Goal: Information Seeking & Learning: Understand process/instructions

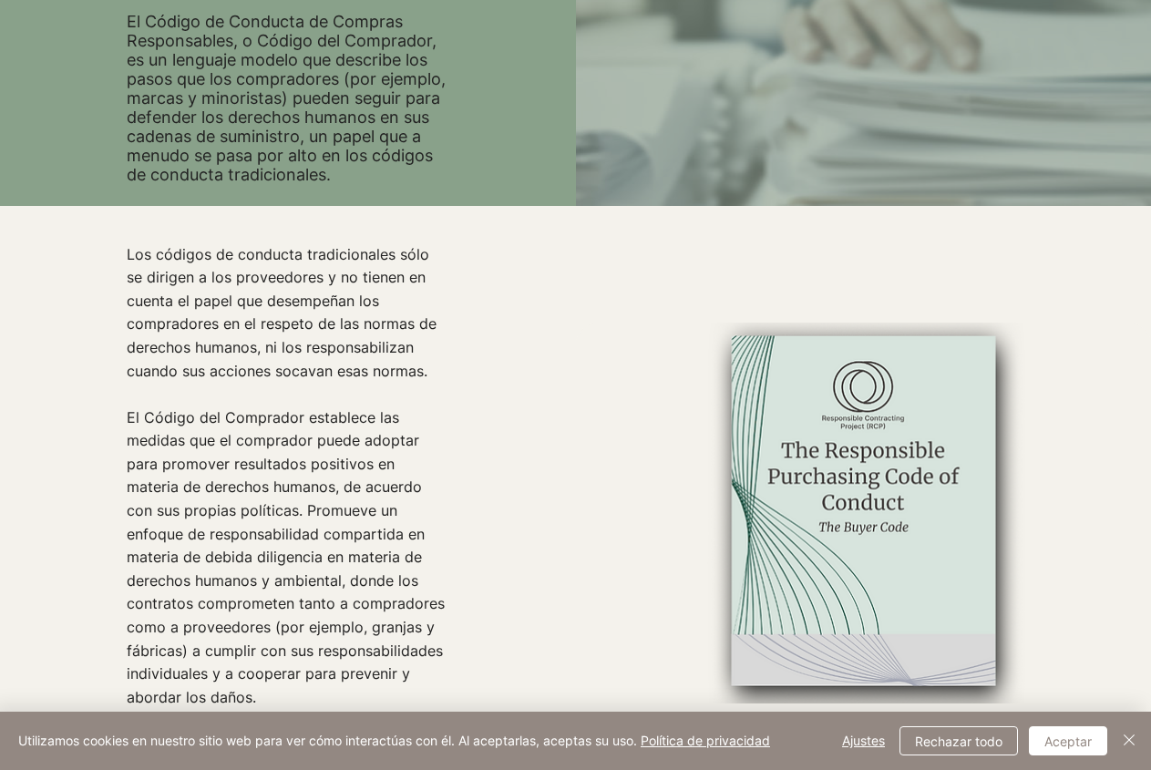
scroll to position [547, 0]
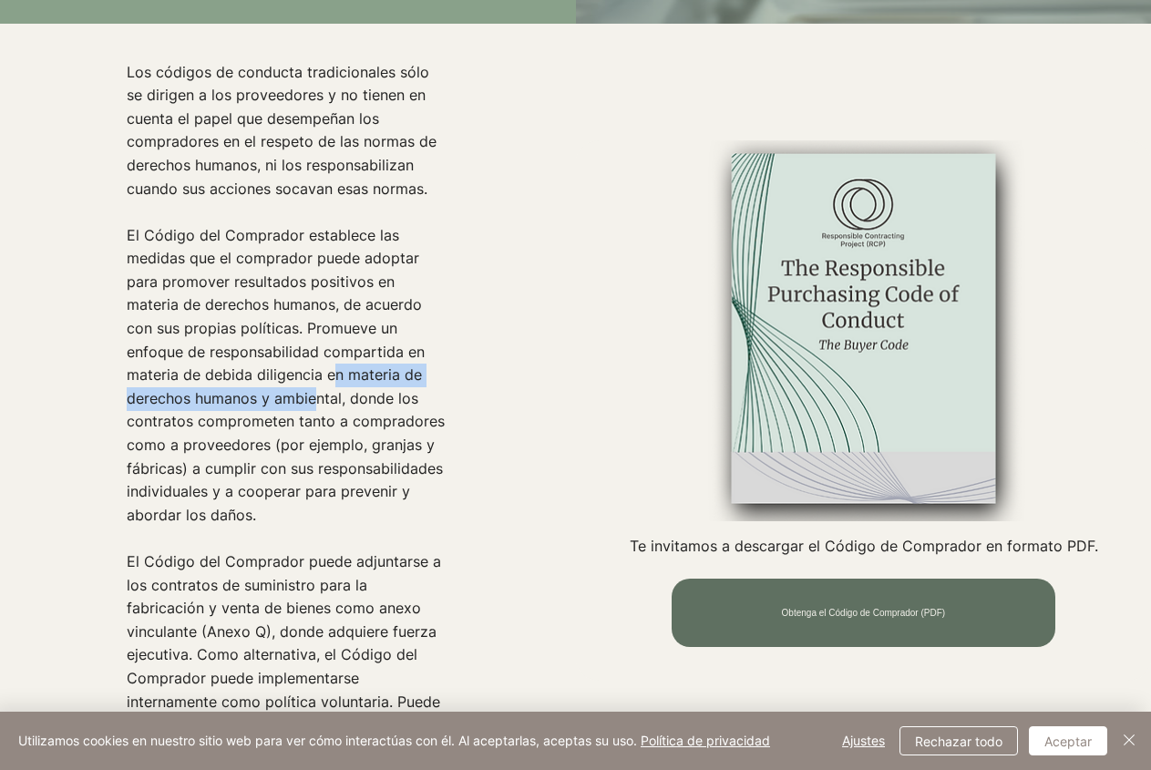
drag, startPoint x: 246, startPoint y: 420, endPoint x: 254, endPoint y: 386, distance: 34.7
click at [254, 386] on p "El Código del Comprador establece las medidas que el comprador puede adoptar pa…" at bounding box center [288, 375] width 323 height 303
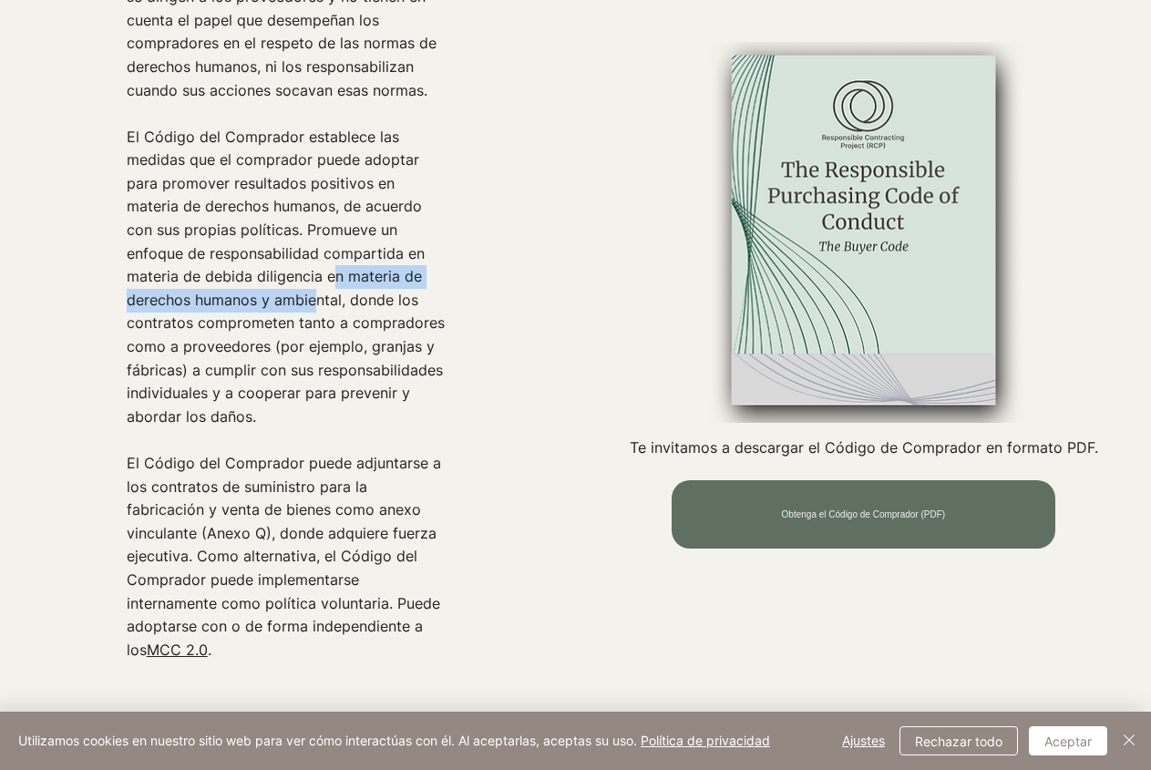
scroll to position [729, 0]
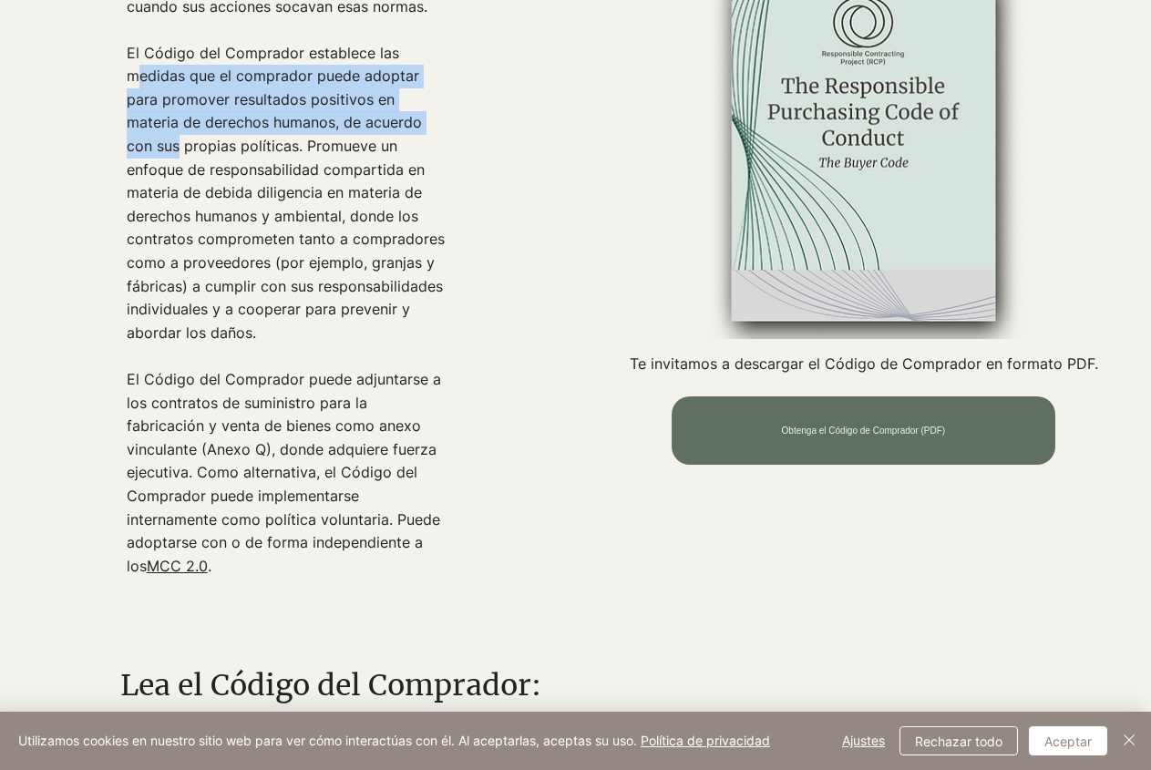
drag, startPoint x: 136, startPoint y: 83, endPoint x: 422, endPoint y: 133, distance: 290.5
click at [422, 133] on font "El Código del Comprador establece las medidas que el comprador puede adoptar pa…" at bounding box center [286, 193] width 318 height 298
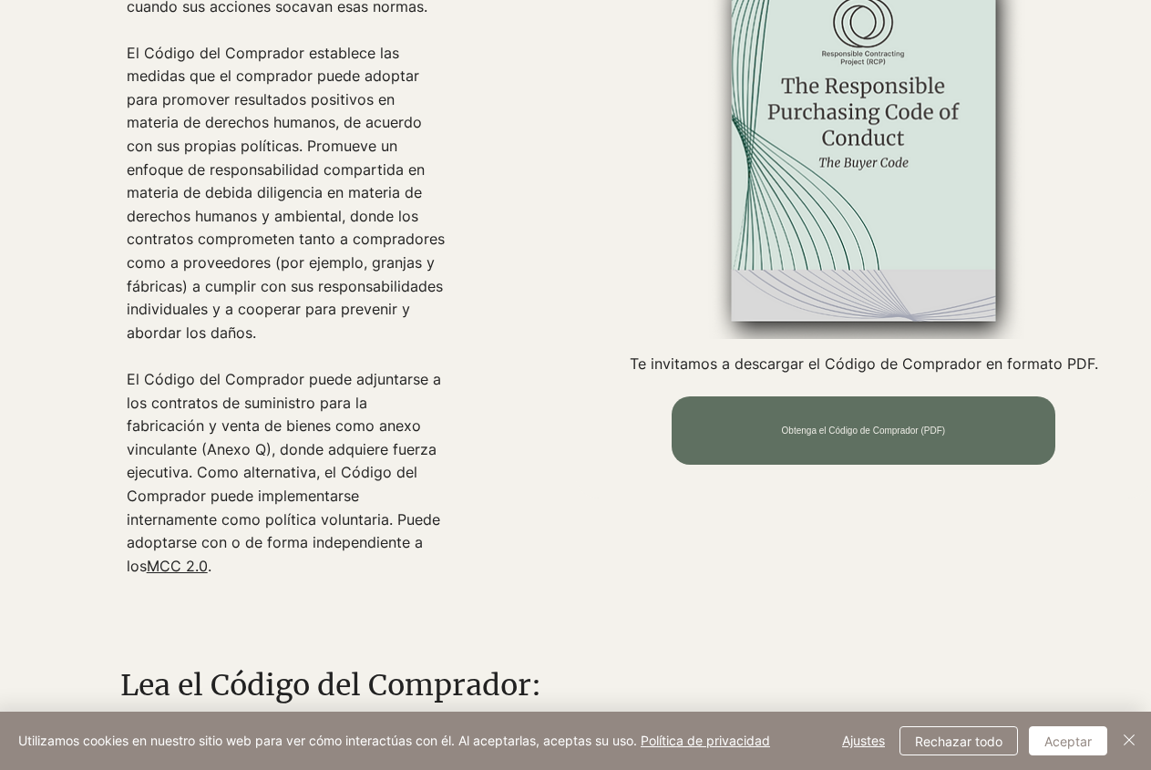
click at [295, 149] on font "El Código del Comprador establece las medidas que el comprador puede adoptar pa…" at bounding box center [286, 193] width 318 height 298
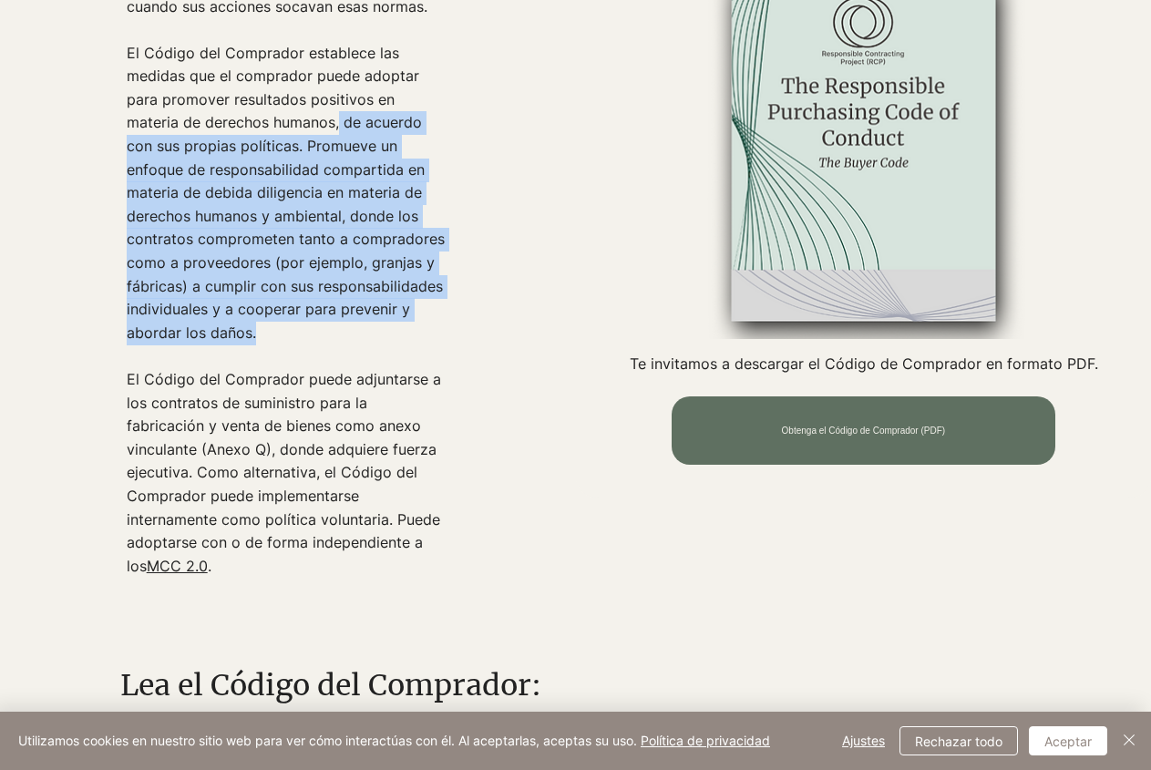
drag, startPoint x: 282, startPoint y: 133, endPoint x: 426, endPoint y: 338, distance: 250.6
click at [426, 338] on p "El Código del Comprador establece las medidas que el comprador puede adoptar pa…" at bounding box center [288, 193] width 323 height 303
click at [220, 276] on font "El Código del Comprador establece las medidas que el comprador puede adoptar pa…" at bounding box center [286, 193] width 318 height 298
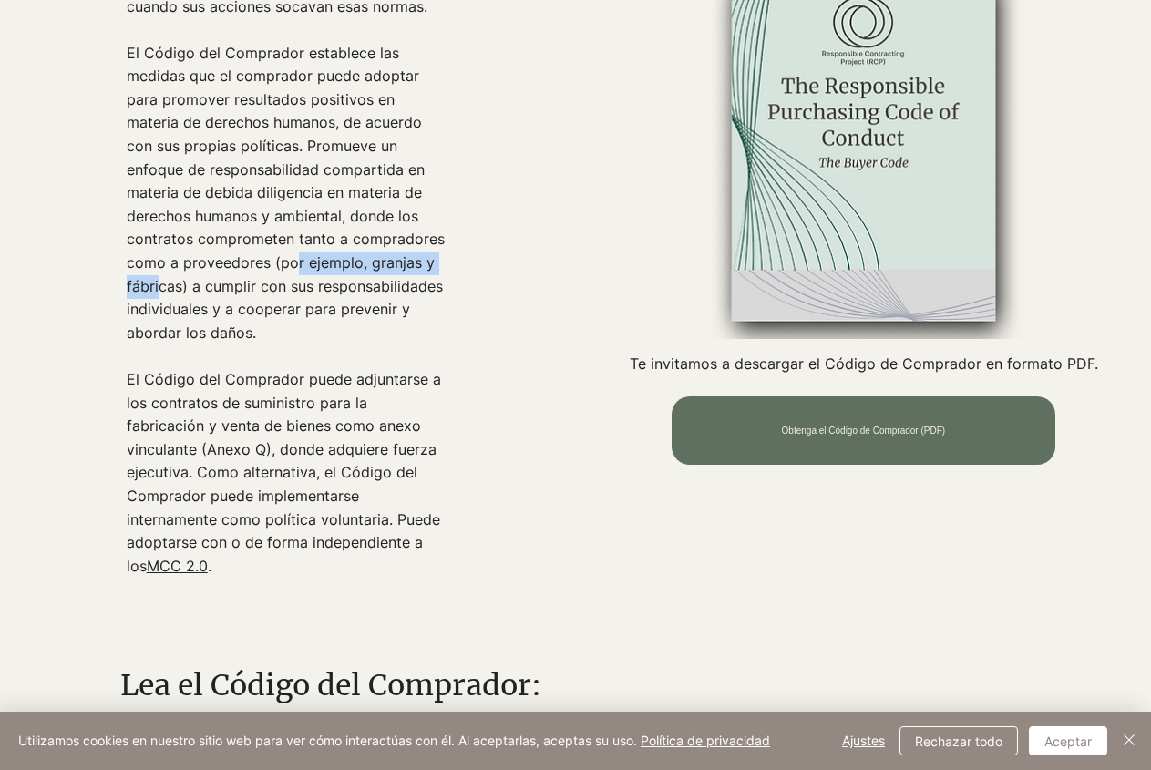
drag, startPoint x: 237, startPoint y: 278, endPoint x: 411, endPoint y: 269, distance: 174.3
click at [411, 269] on font "El Código del Comprador establece las medidas que el comprador puede adoptar pa…" at bounding box center [286, 193] width 318 height 298
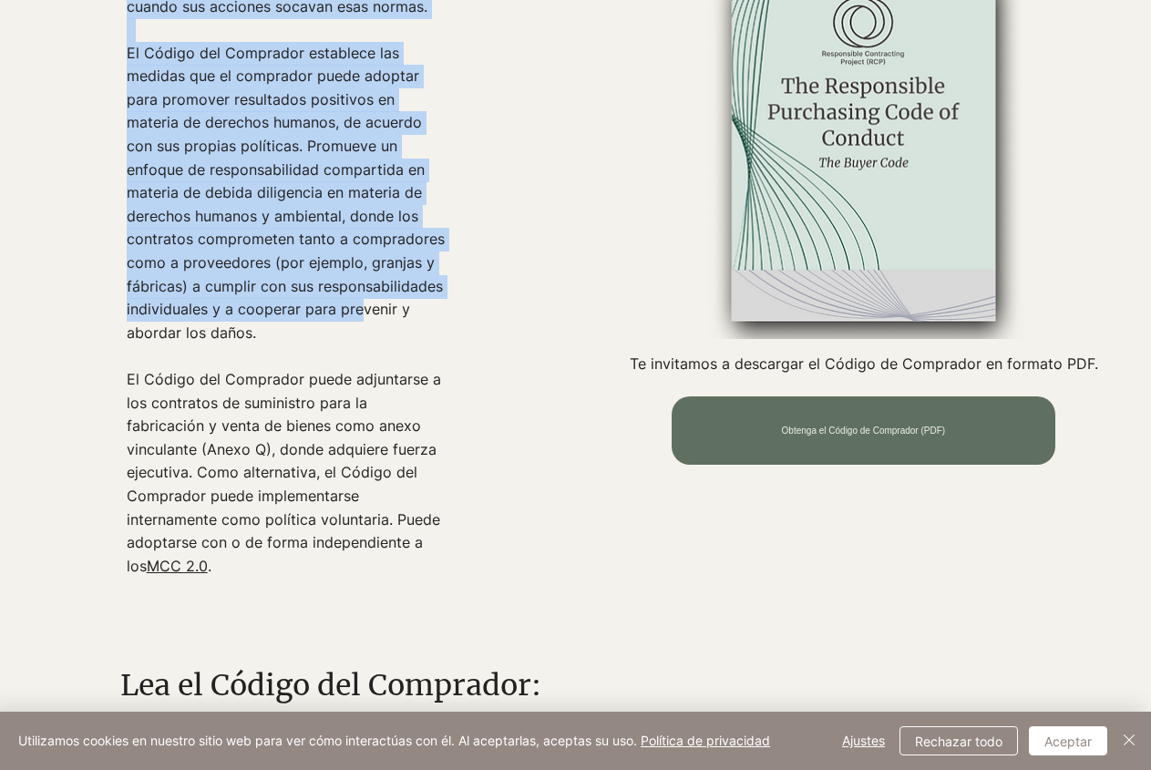
drag, startPoint x: 112, startPoint y: 302, endPoint x: 362, endPoint y: 322, distance: 250.5
click at [362, 322] on div "Los códigos de conducta tradicionales sólo se dirigen a los proveedores y no ti…" at bounding box center [288, 229] width 576 height 700
click at [311, 324] on font "El Código del Comprador establece las medidas que el comprador puede adoptar pa…" at bounding box center [286, 193] width 318 height 298
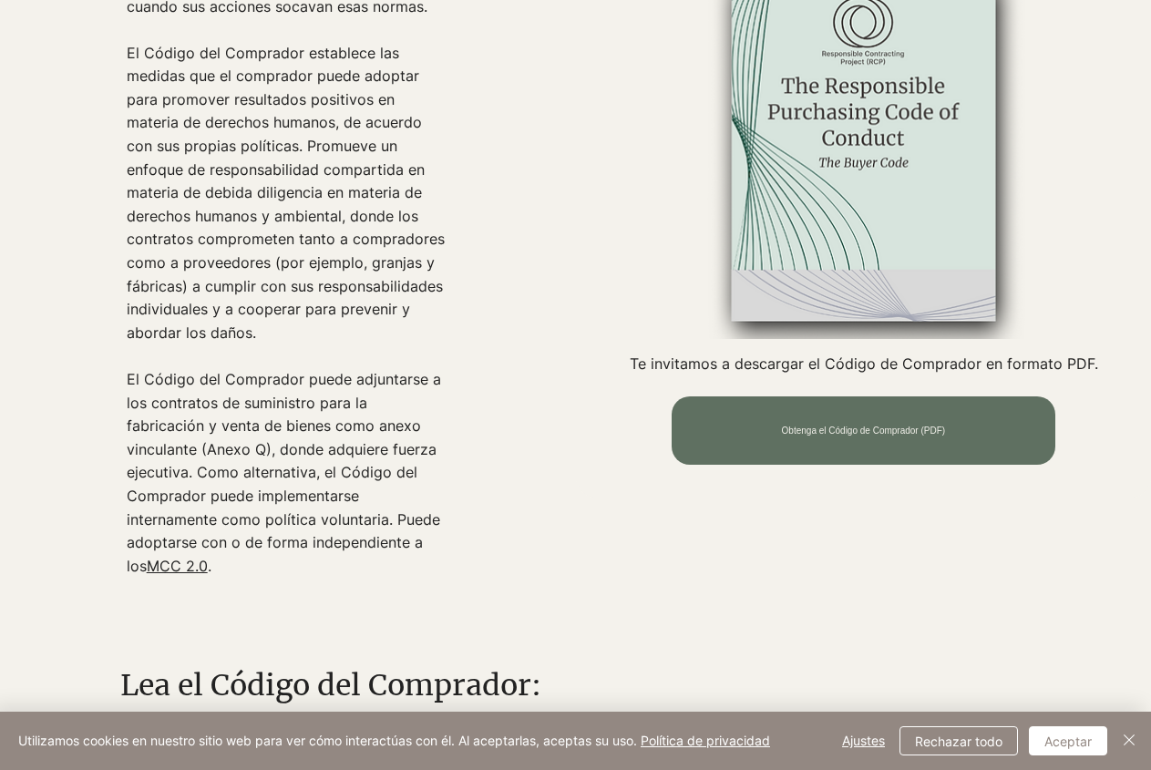
click at [139, 327] on font "El Código del Comprador establece las medidas que el comprador puede adoptar pa…" at bounding box center [286, 193] width 318 height 298
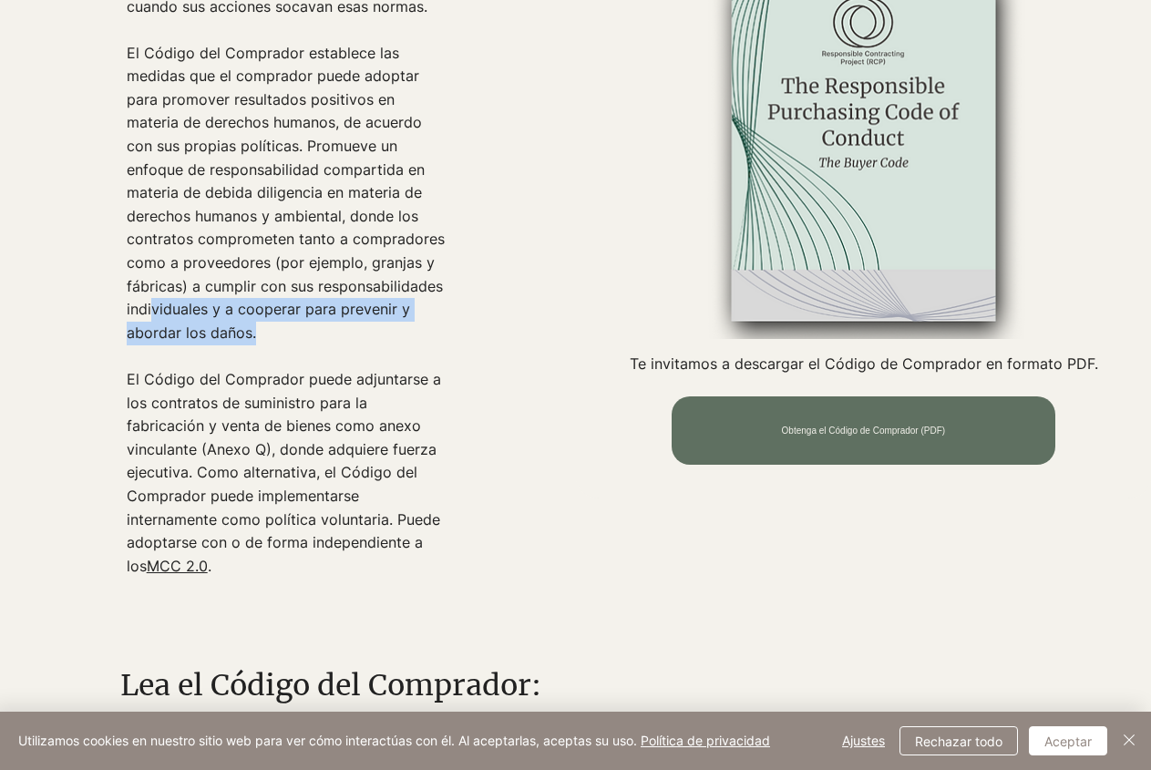
drag, startPoint x: 152, startPoint y: 326, endPoint x: 257, endPoint y: 344, distance: 106.2
click at [255, 344] on p "El Código del Comprador establece las medidas que el comprador puede adoptar pa…" at bounding box center [288, 193] width 323 height 303
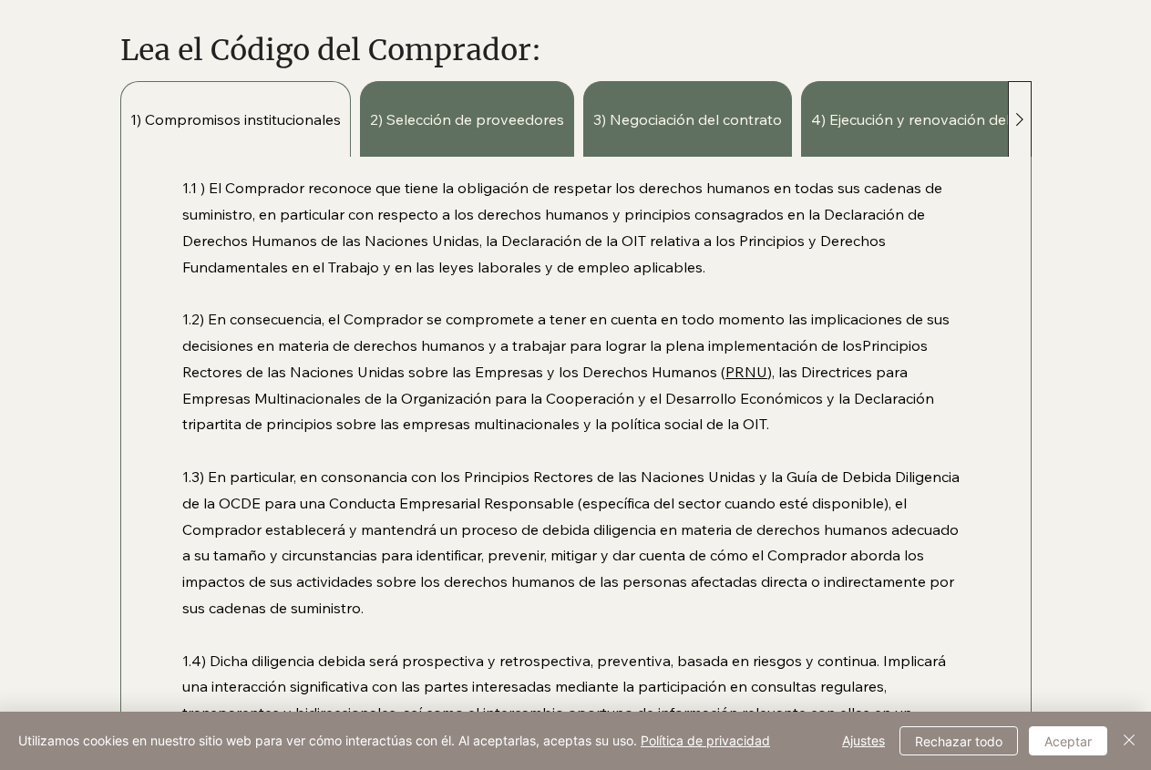
scroll to position [1367, 0]
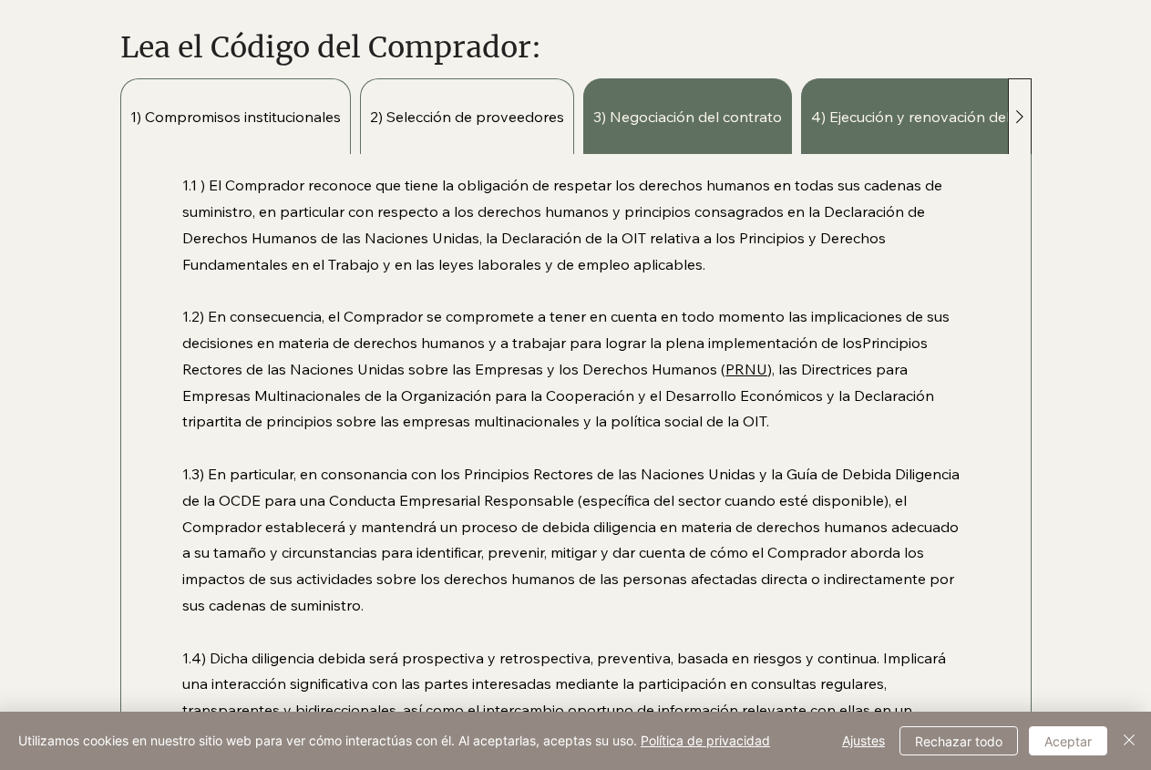
click at [495, 139] on div "2) Selección de proveedores" at bounding box center [467, 116] width 214 height 76
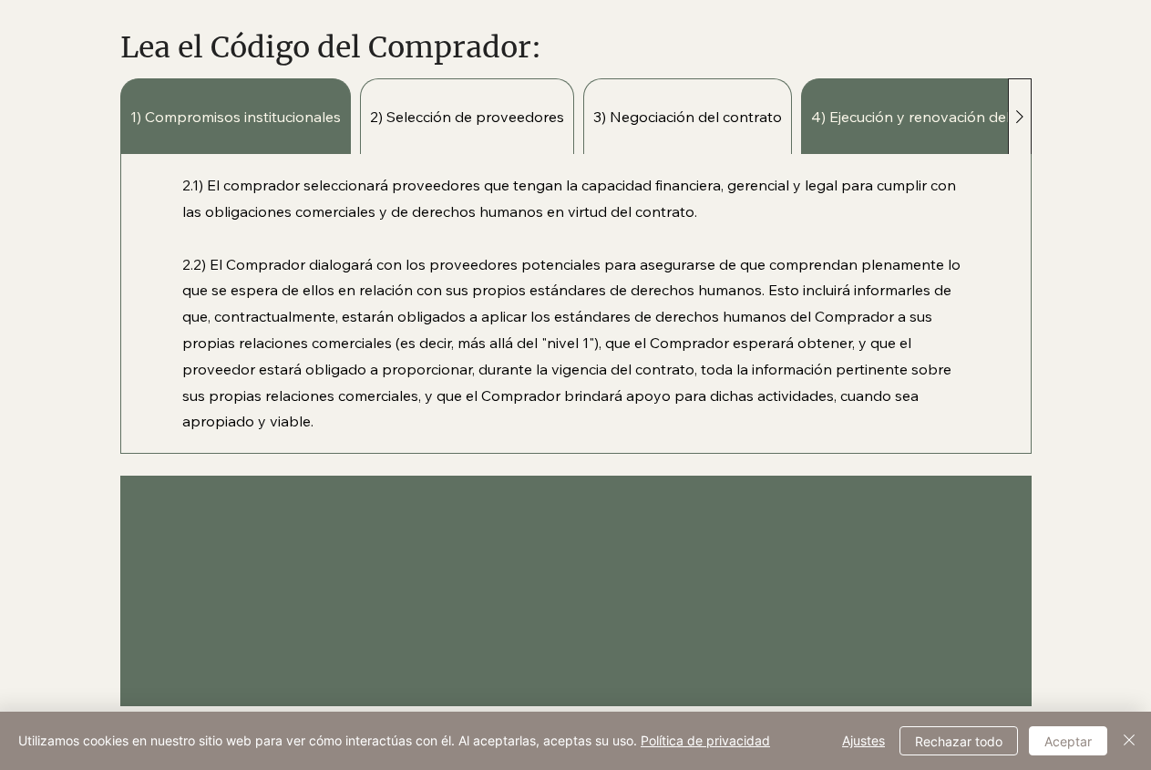
click at [725, 127] on div "3) Negociación del contrato" at bounding box center [687, 116] width 209 height 76
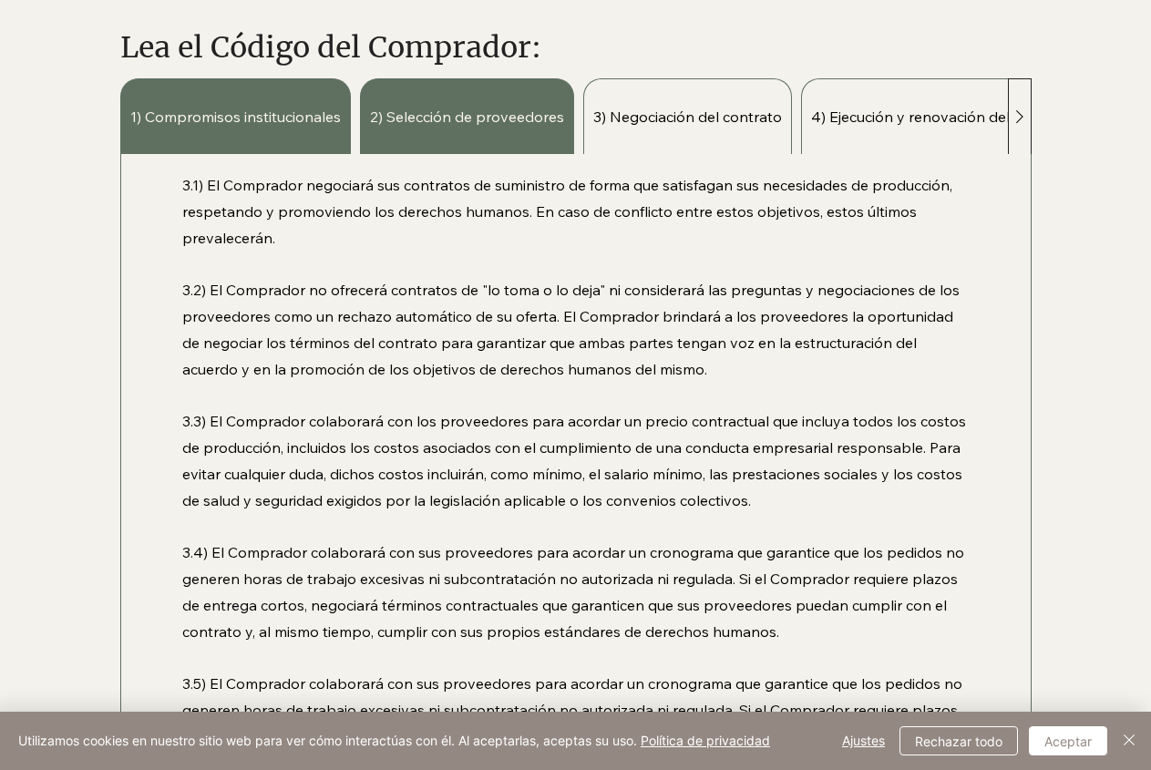
click at [910, 132] on div "4) Ejecución y renovación del contrato" at bounding box center [942, 116] width 282 height 76
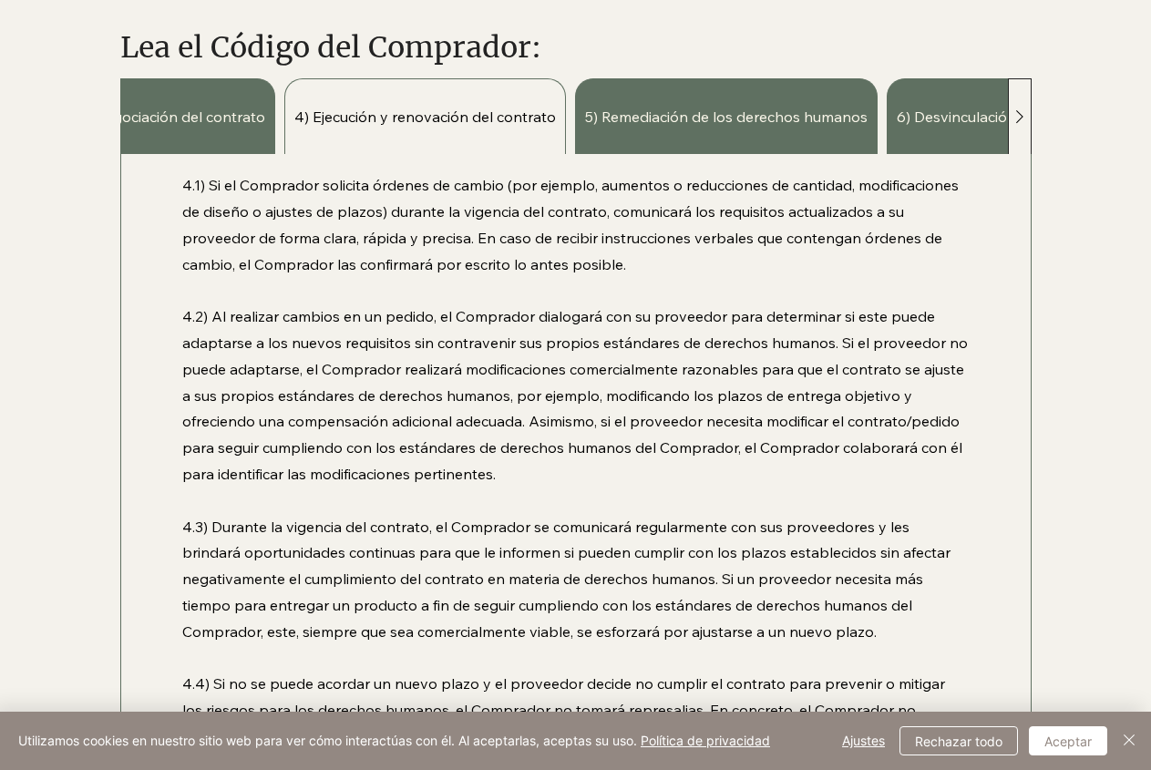
scroll to position [0, 646]
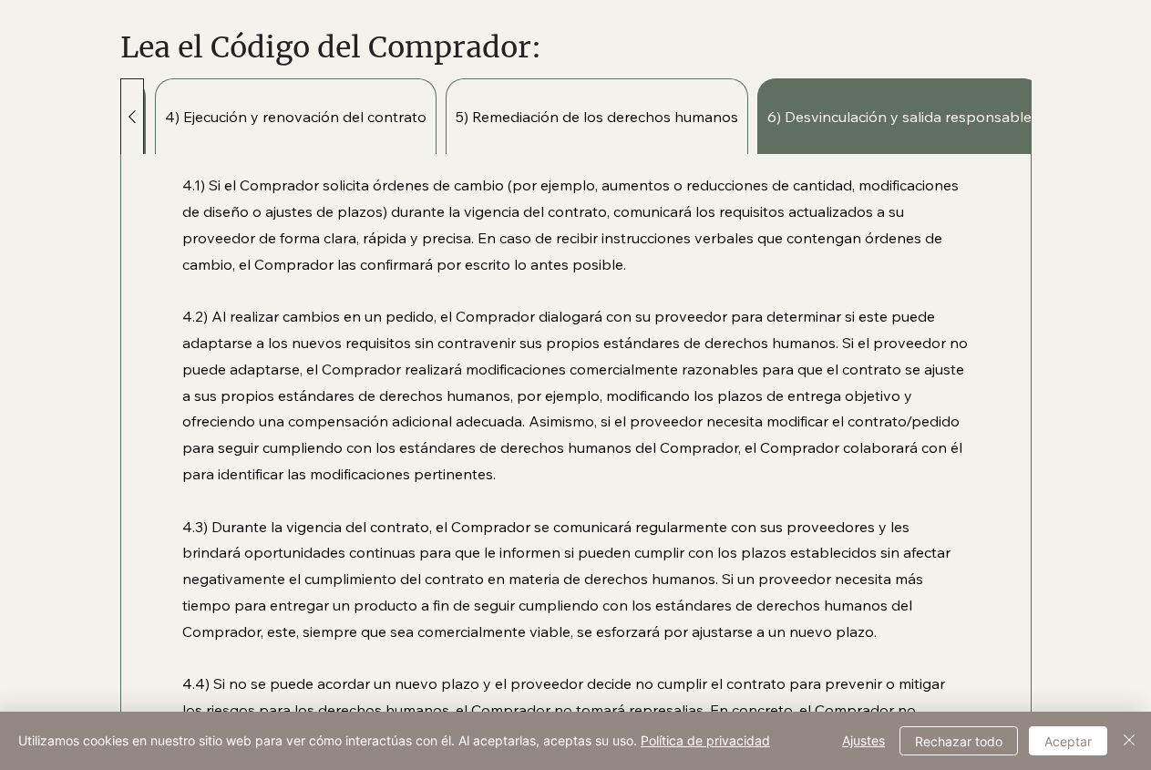
click at [510, 123] on div "5) Remediación de los derechos humanos" at bounding box center [597, 116] width 303 height 76
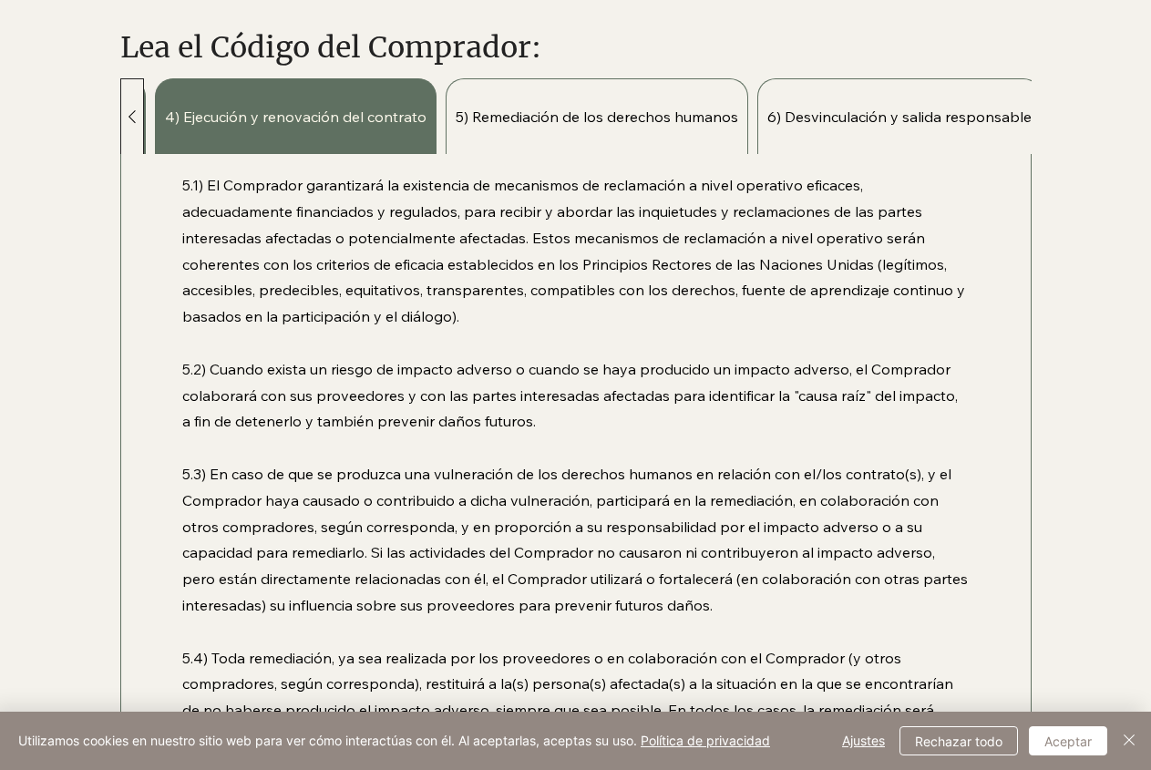
click at [908, 112] on font "6) Desvinculación y salida responsable" at bounding box center [899, 117] width 264 height 18
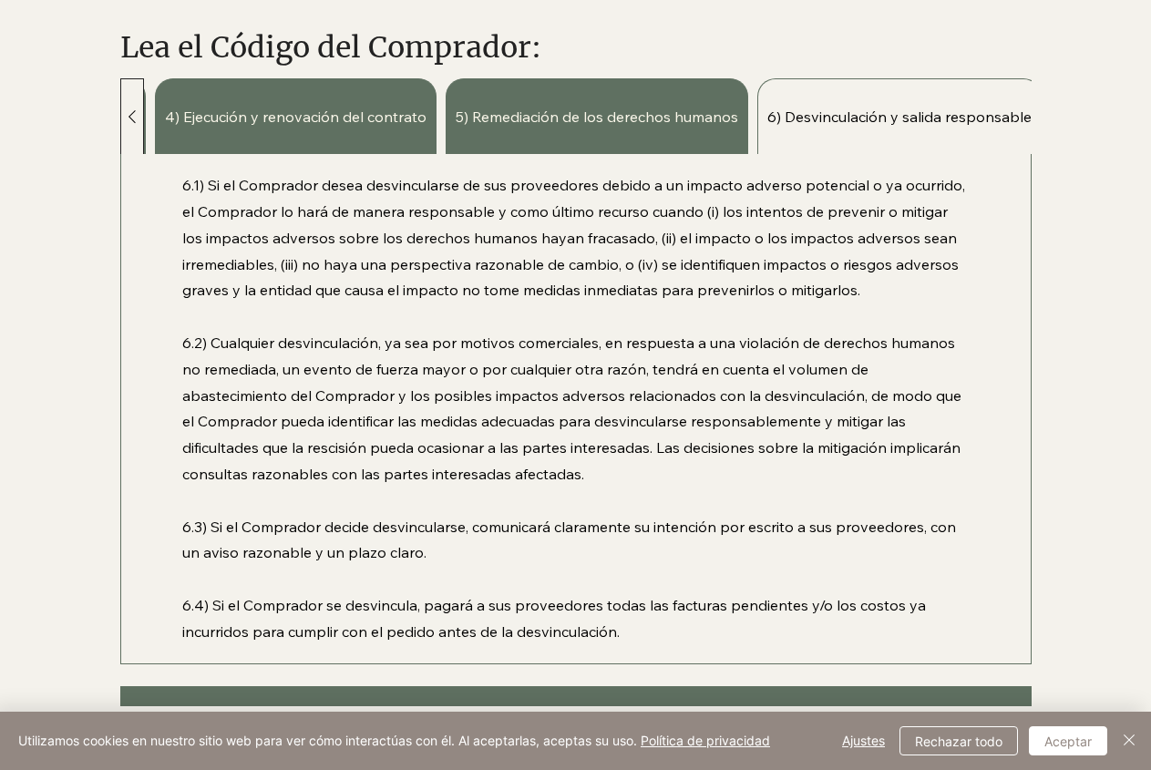
click at [137, 106] on icon at bounding box center [132, 117] width 22 height 22
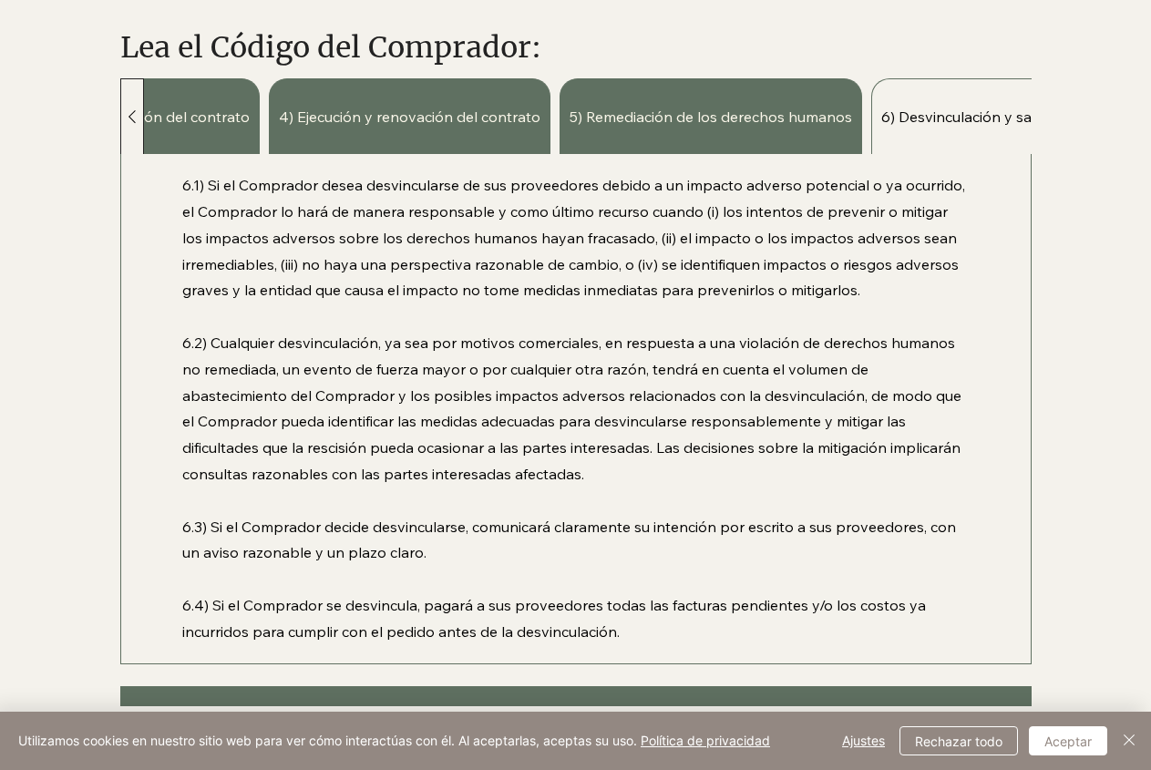
click at [139, 106] on icon at bounding box center [132, 117] width 22 height 22
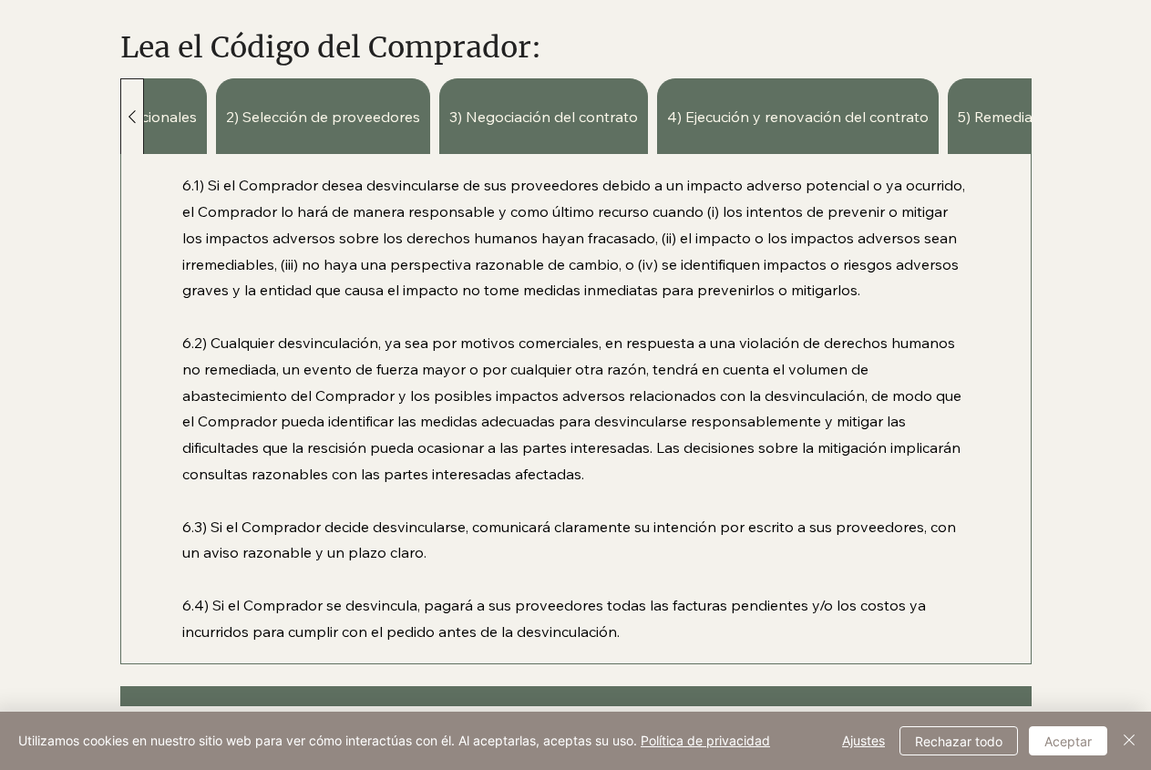
click at [139, 106] on icon at bounding box center [132, 117] width 22 height 22
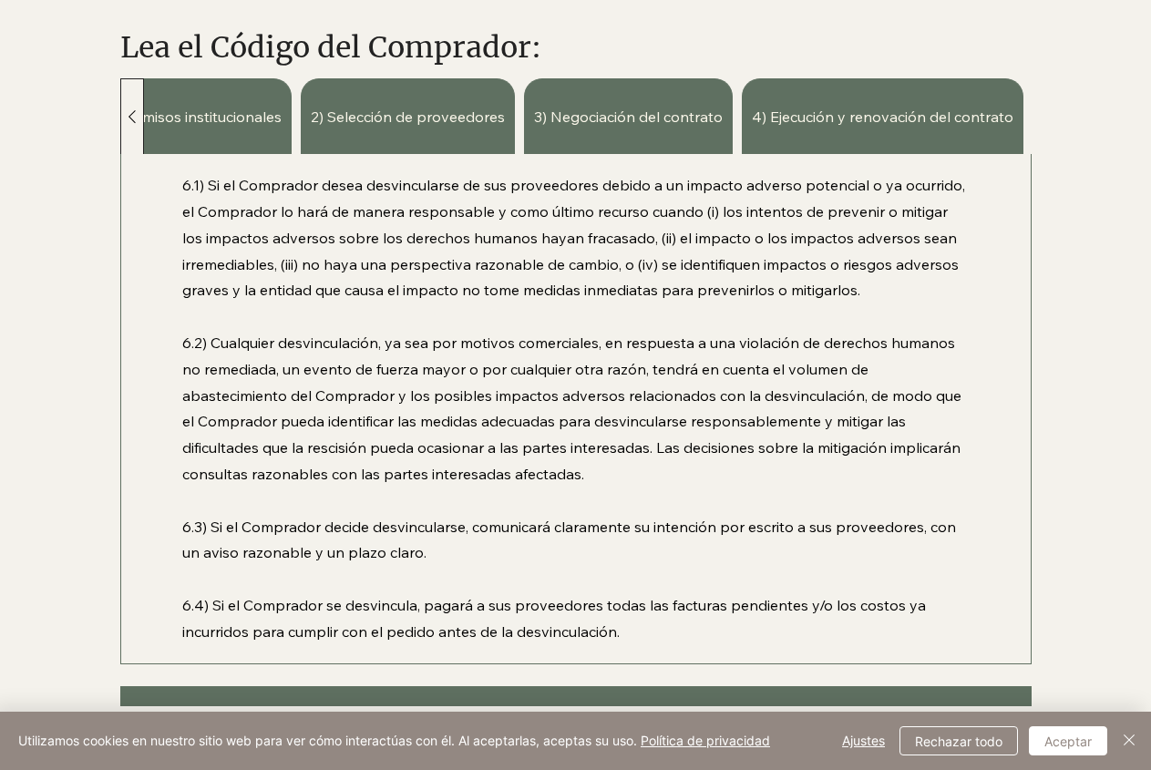
scroll to position [0, 0]
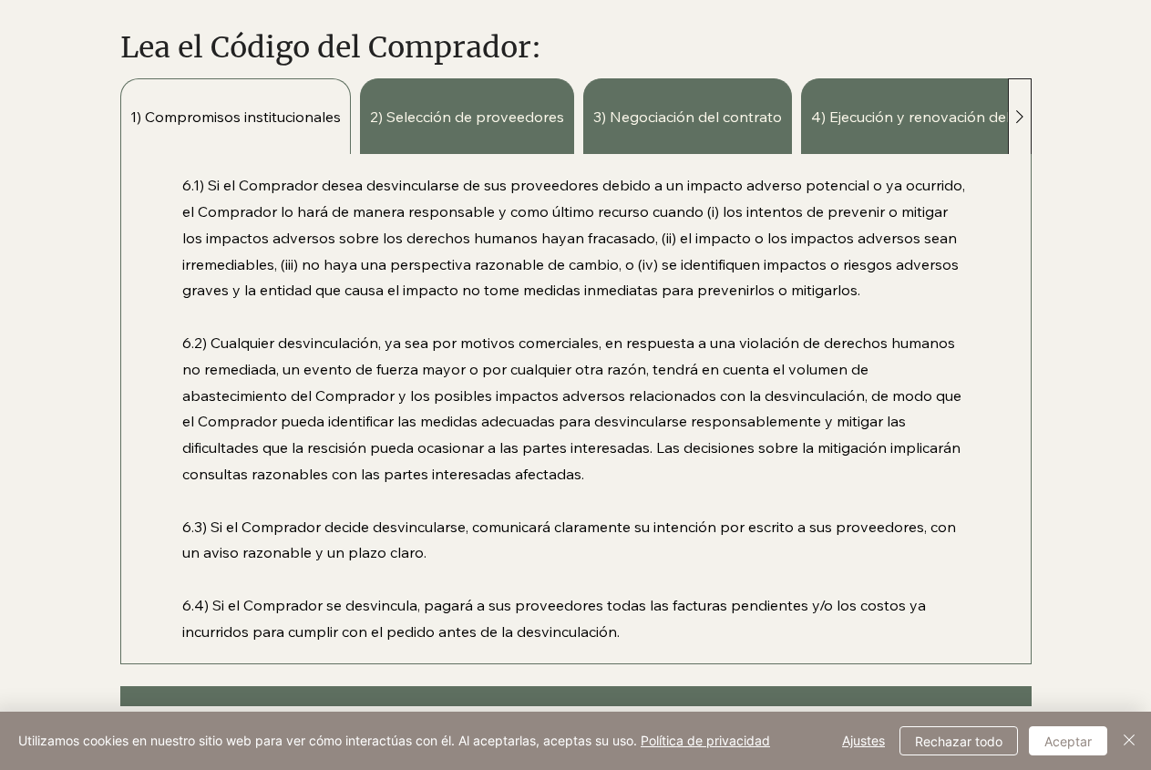
click at [141, 108] on font "1) Compromisos institucionales" at bounding box center [235, 117] width 211 height 18
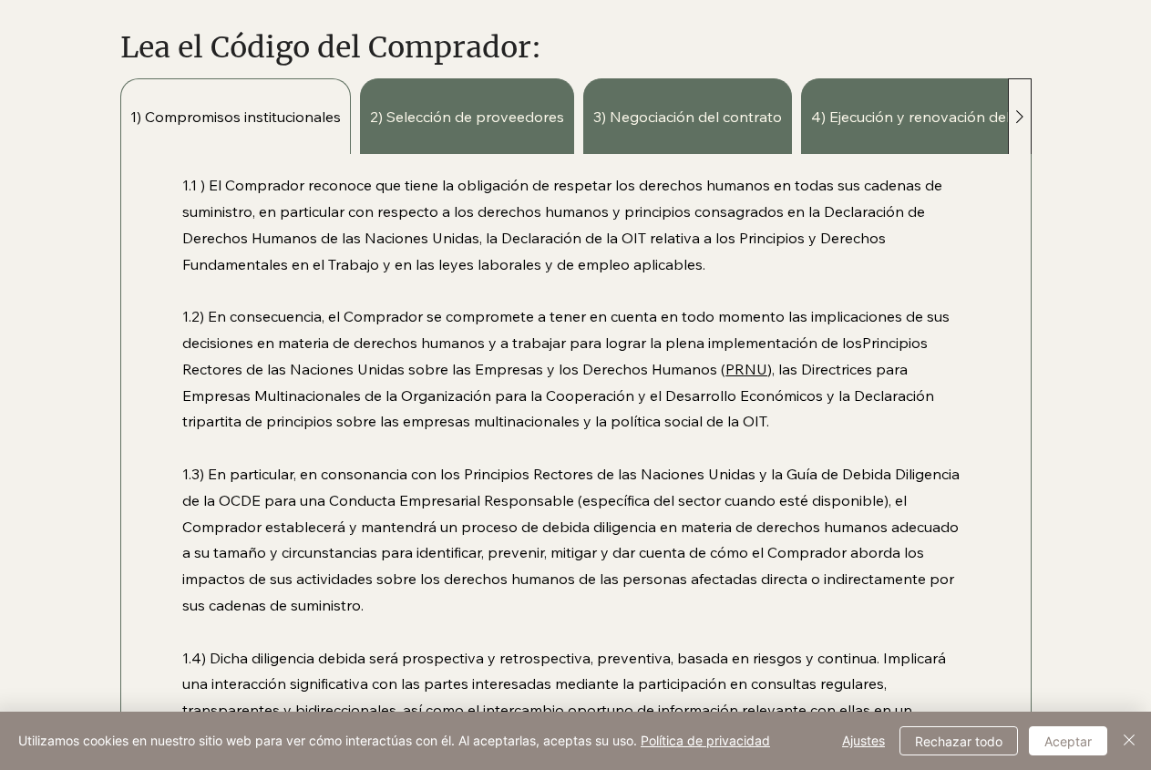
click at [272, 108] on font "1) Compromisos institucionales" at bounding box center [235, 117] width 211 height 18
click at [135, 108] on font "1) Compromisos institucionales" at bounding box center [235, 117] width 211 height 18
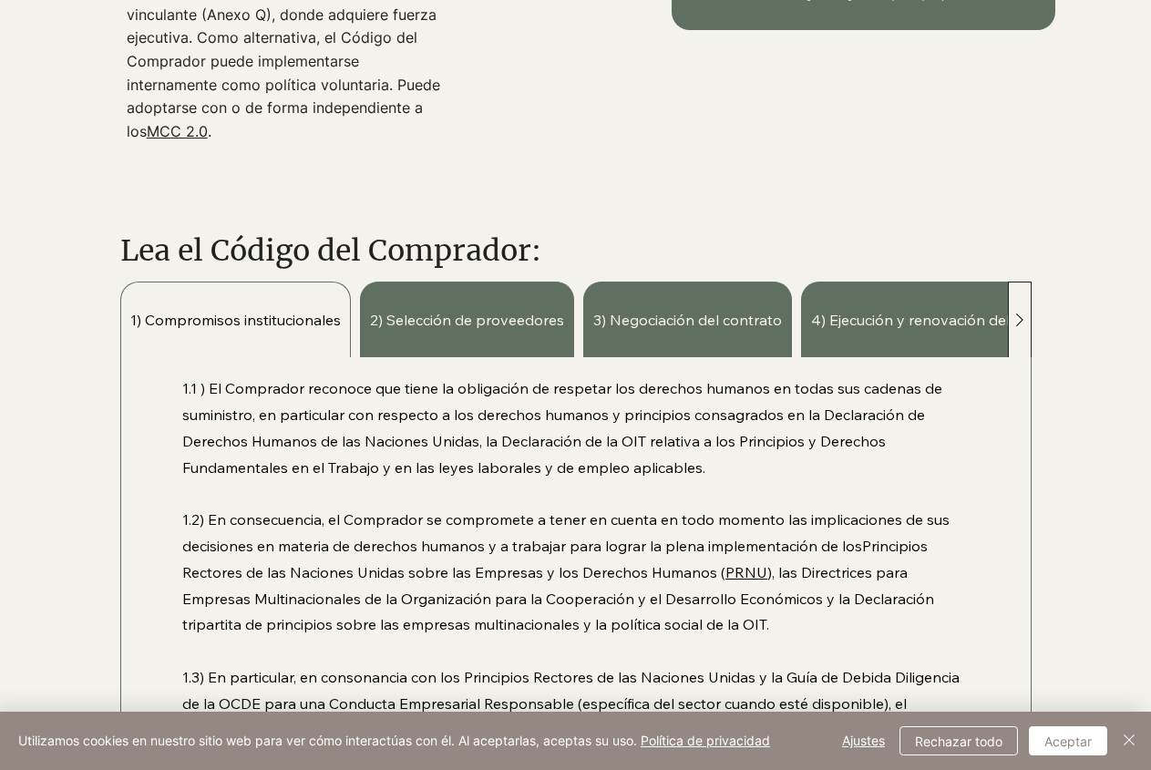
scroll to position [1185, 0]
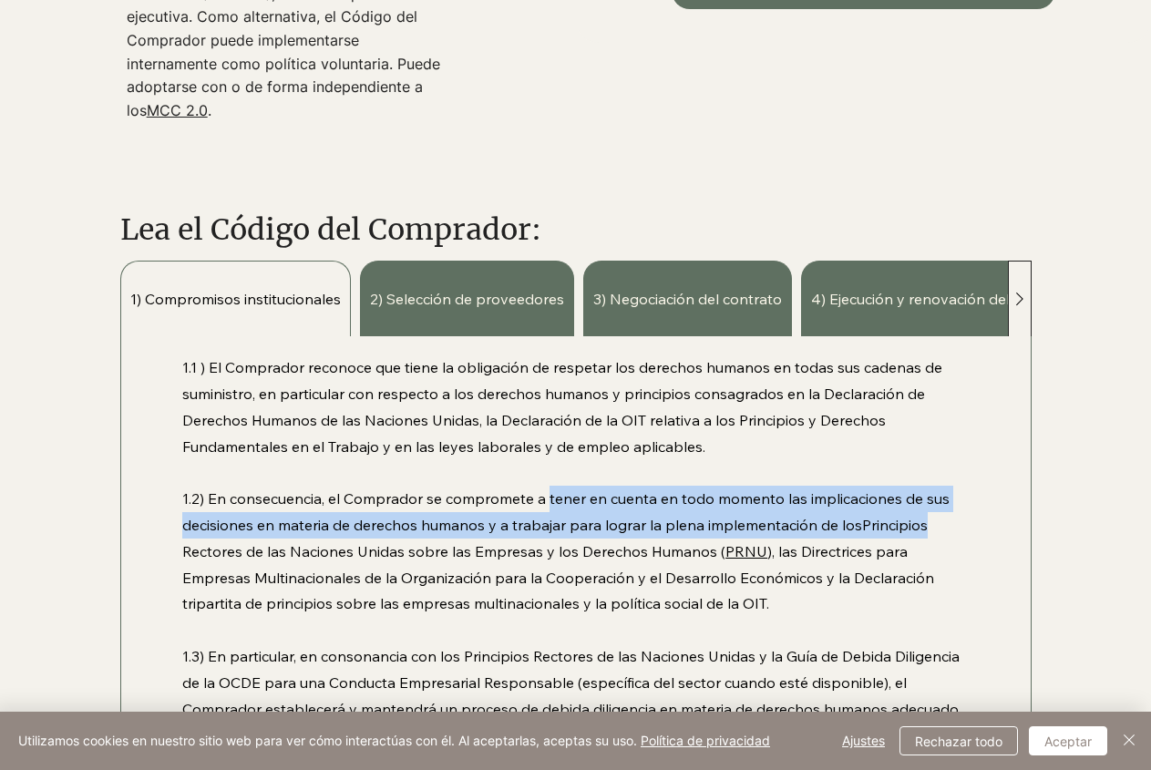
drag, startPoint x: 549, startPoint y: 476, endPoint x: 938, endPoint y: 520, distance: 391.7
click at [938, 520] on p "1.2) En consecuencia, el Comprador se compromete a tener en cuenta en todo mome…" at bounding box center [575, 551] width 786 height 131
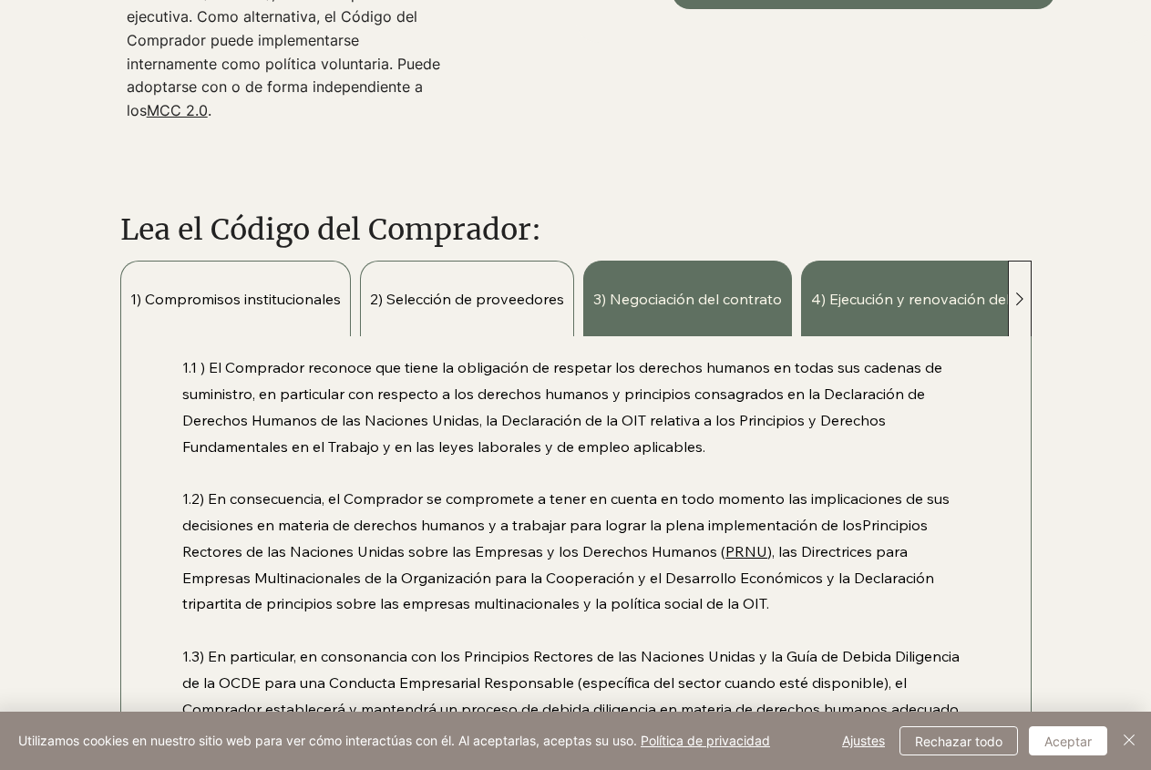
click at [417, 303] on div "2) Selección de proveedores" at bounding box center [467, 299] width 214 height 76
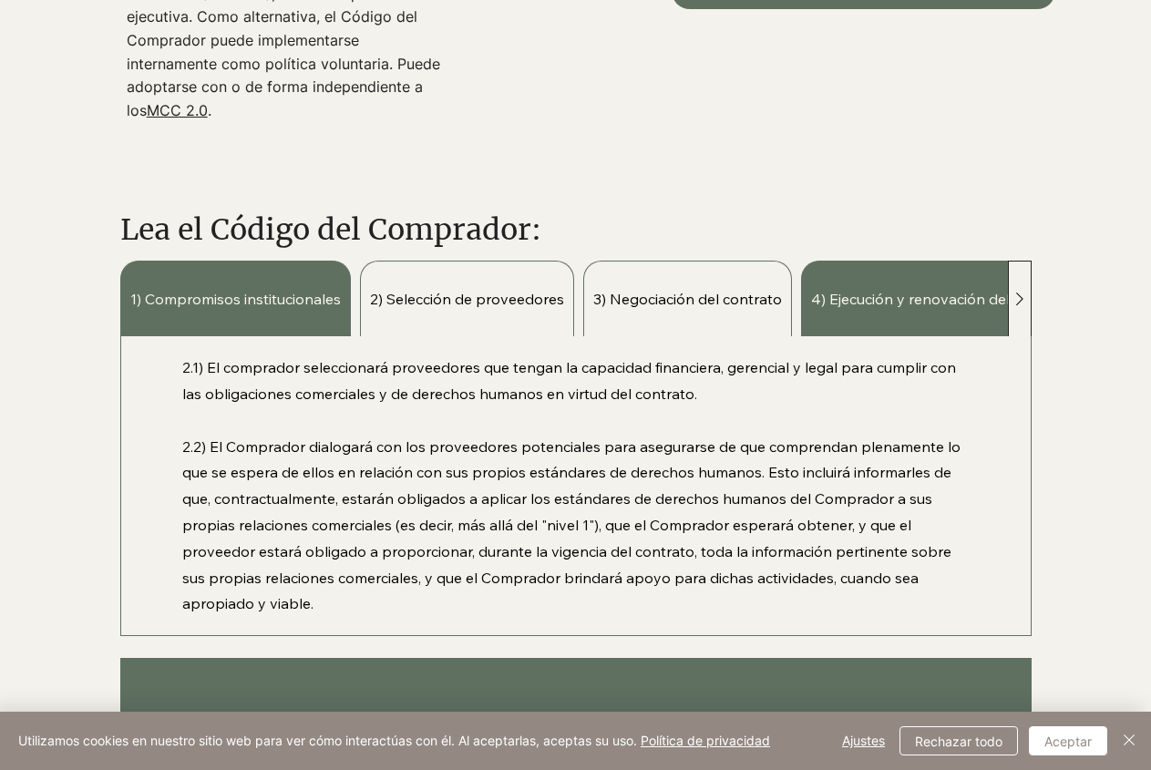
click at [637, 302] on div "3) Negociación del contrato" at bounding box center [687, 299] width 209 height 76
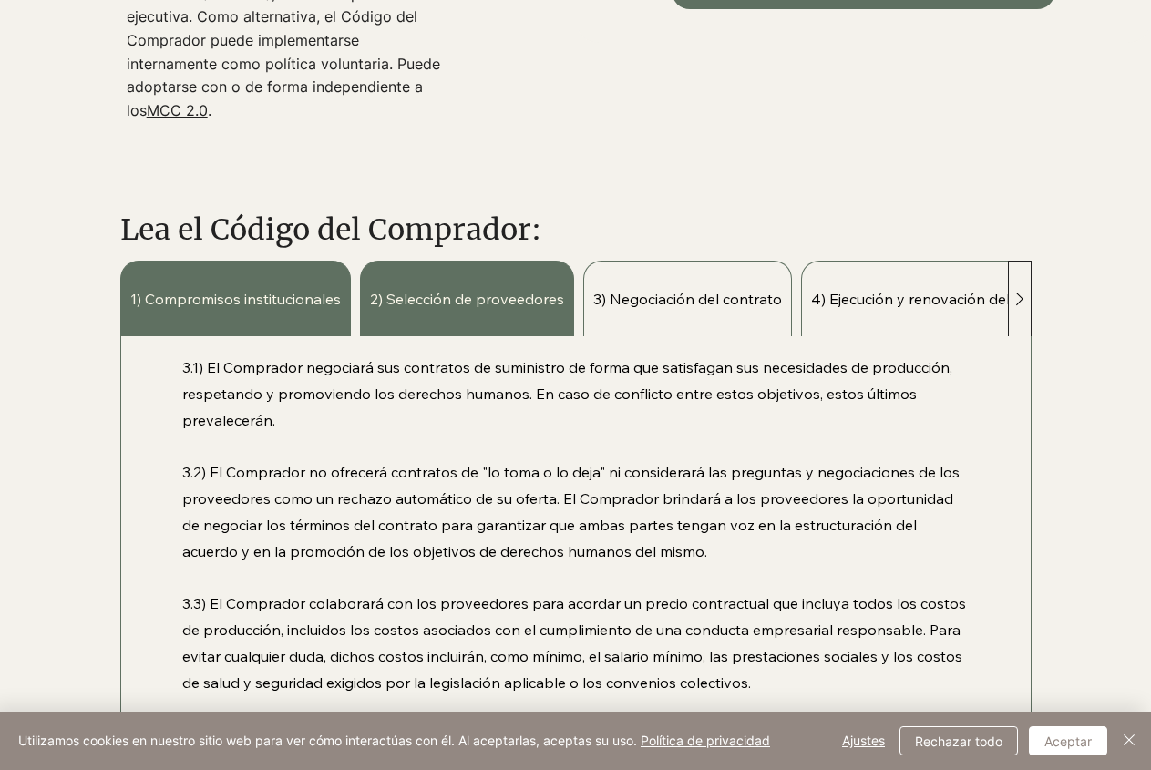
click at [928, 313] on div "4) Ejecución y renovación del contrato" at bounding box center [942, 299] width 282 height 76
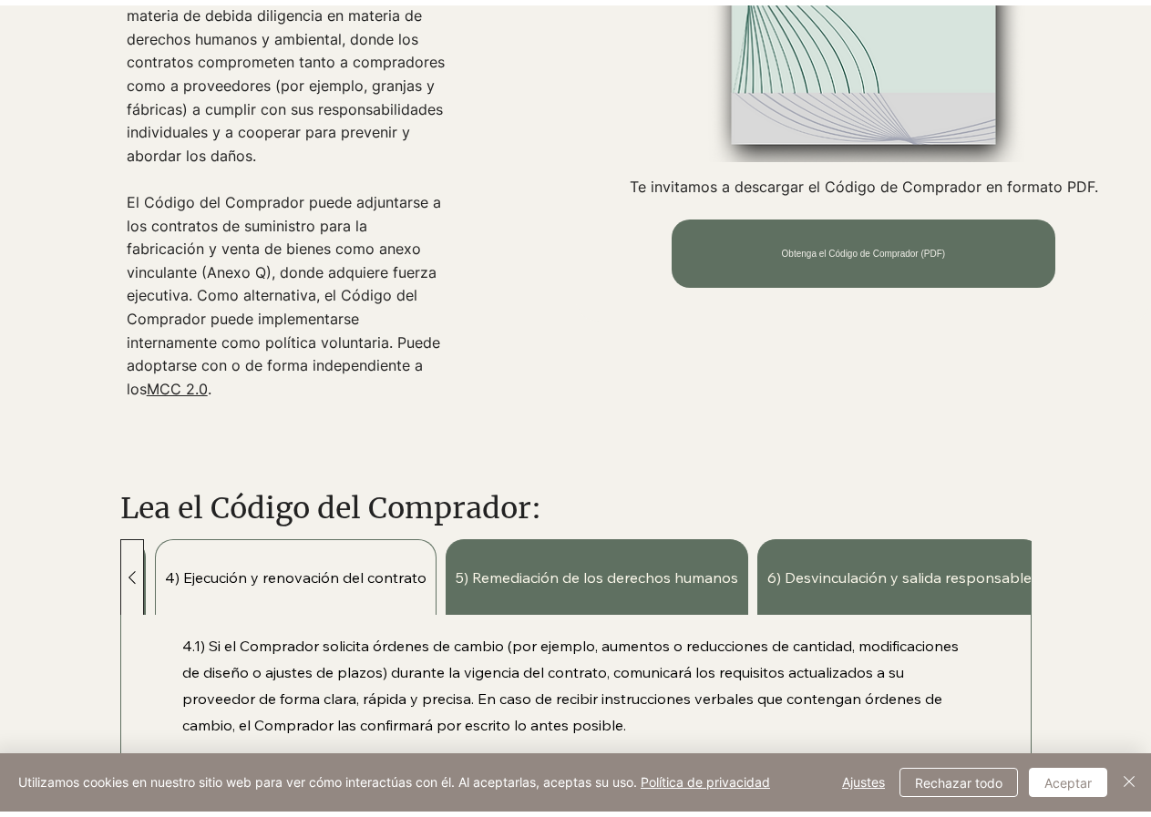
scroll to position [0, 646]
